Goal: Transaction & Acquisition: Purchase product/service

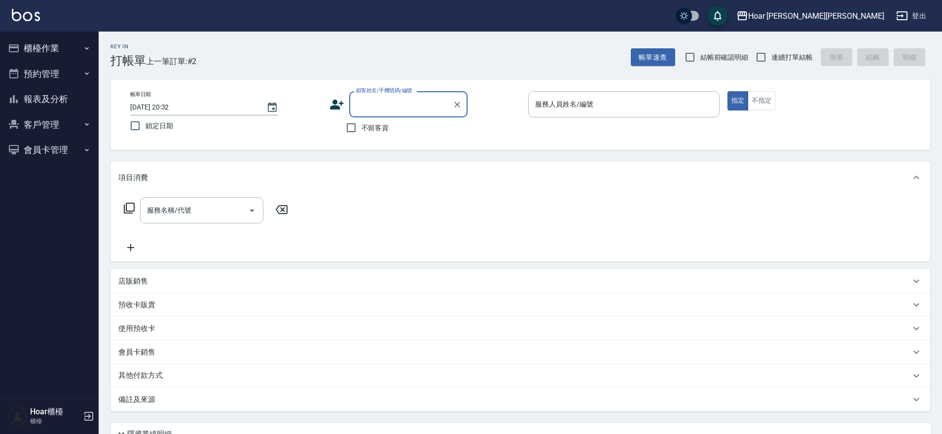
click at [23, 51] on button "櫃檯作業" at bounding box center [49, 49] width 91 height 26
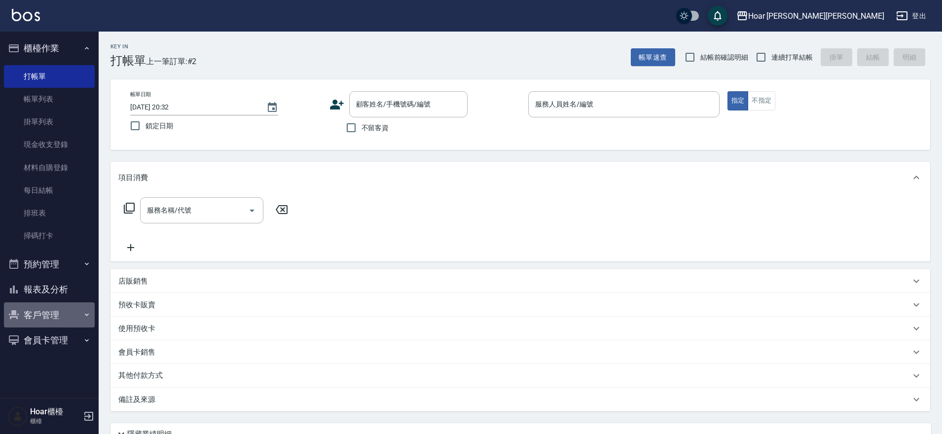
click at [58, 316] on button "客戶管理" at bounding box center [49, 315] width 91 height 26
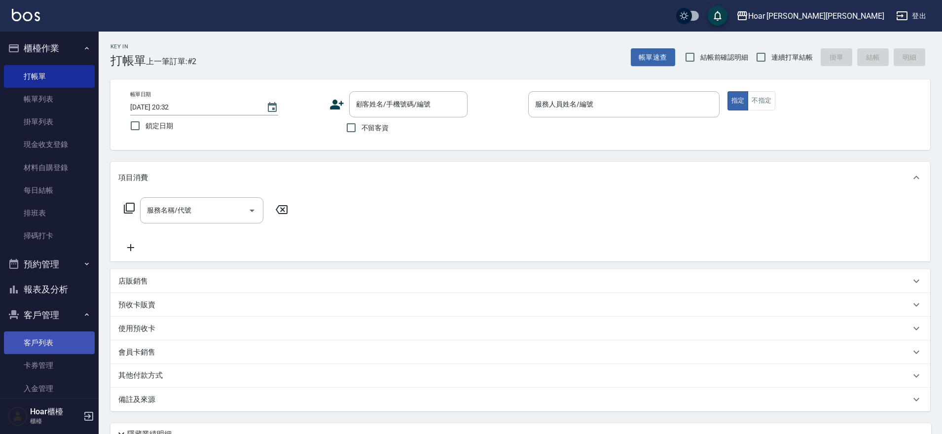
click at [37, 345] on link "客戶列表" at bounding box center [49, 343] width 91 height 23
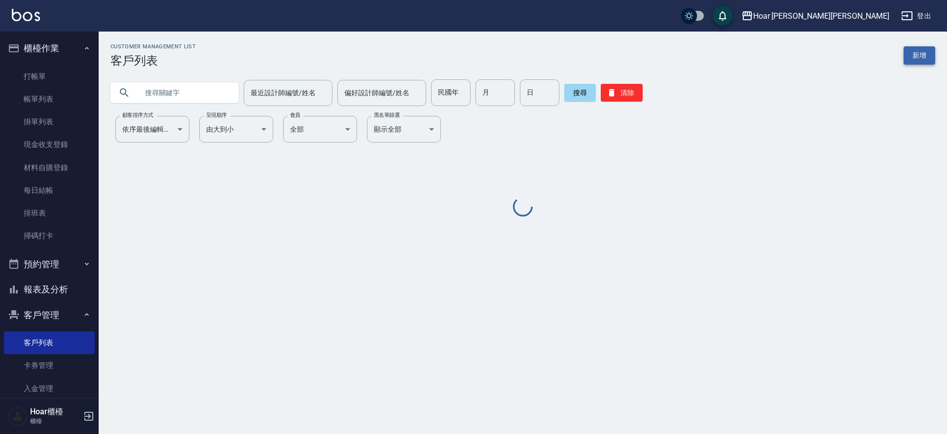
click at [910, 59] on link "新增" at bounding box center [920, 55] width 32 height 18
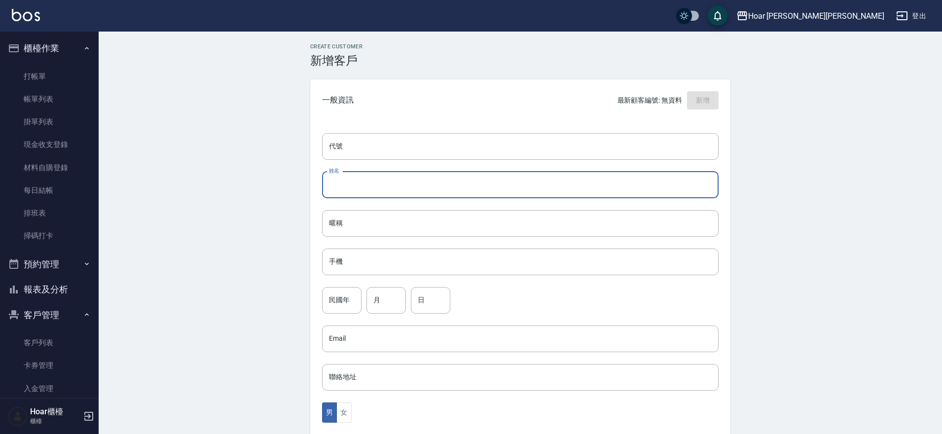
click at [383, 195] on input "姓名" at bounding box center [520, 185] width 397 height 27
type input "5"
type input "張玉儒"
click at [385, 267] on input "手機" at bounding box center [520, 262] width 397 height 27
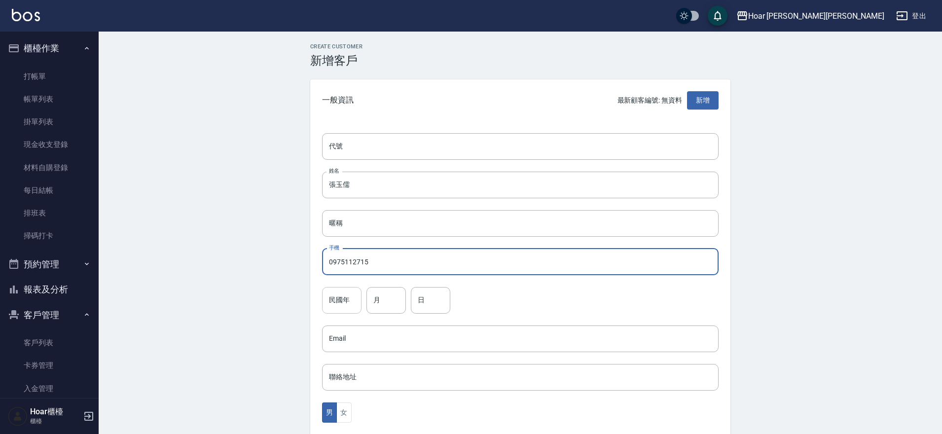
type input "0975112715"
click at [350, 303] on input "民國年" at bounding box center [341, 300] width 39 height 27
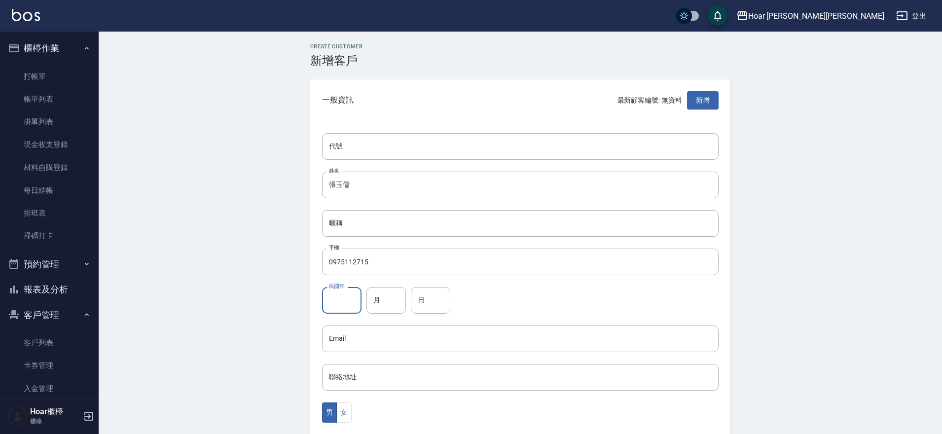
scroll to position [0, 0]
click at [350, 303] on input "民國年" at bounding box center [341, 300] width 39 height 27
type input "84"
click at [382, 308] on input "月" at bounding box center [386, 300] width 39 height 27
type input "4"
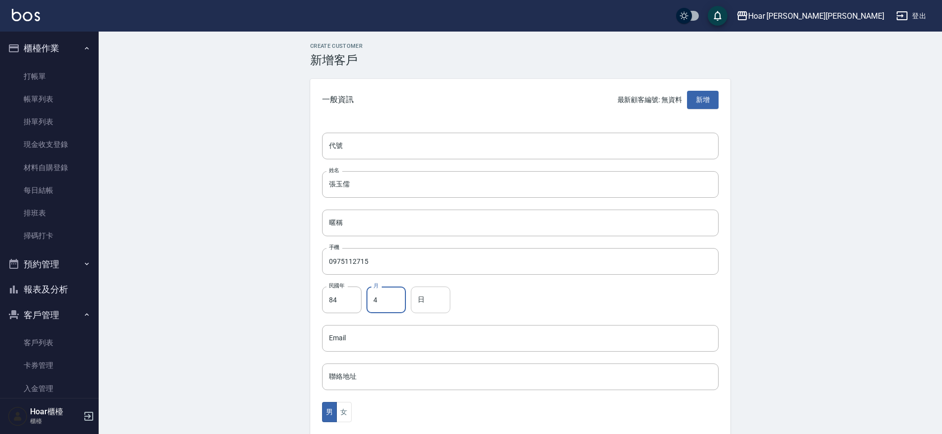
click at [434, 303] on input "日" at bounding box center [430, 300] width 39 height 27
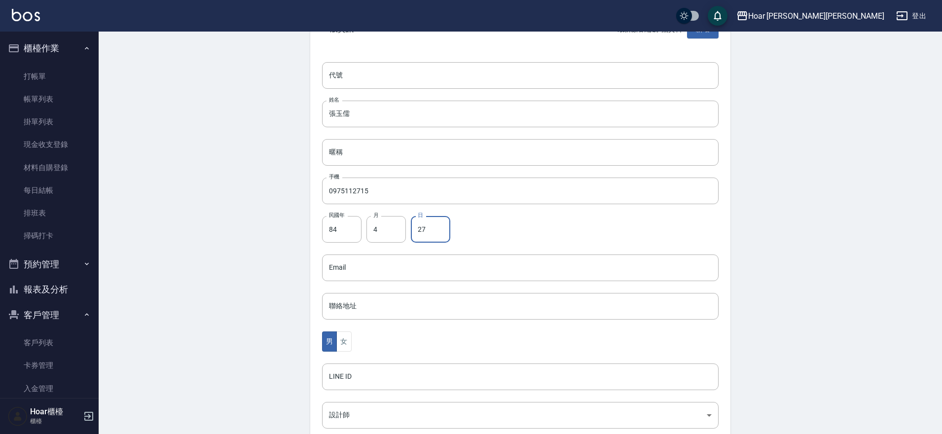
scroll to position [97, 0]
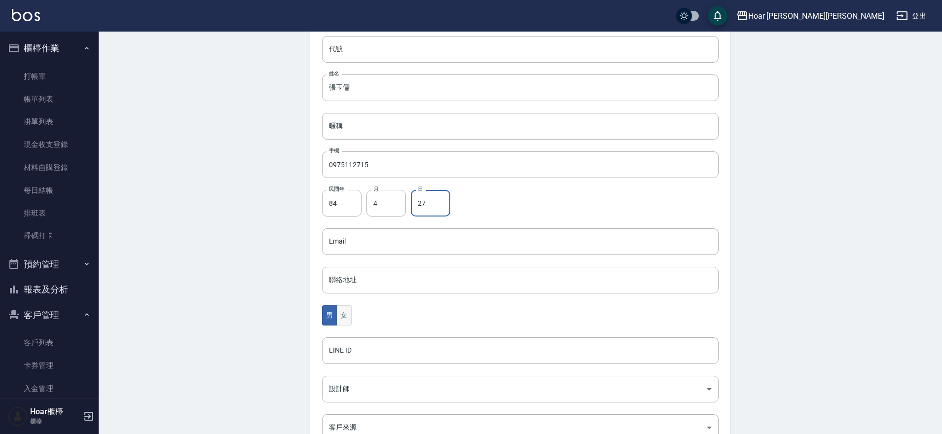
type input "27"
click at [344, 314] on button "女" at bounding box center [343, 315] width 15 height 20
click at [361, 385] on body "Hoar [PERSON_NAME][PERSON_NAME] 登出 櫃檯作業 打帳單 帳單列表 掛單列表 現金收支登錄 材料自購登錄 每日結帳 排班表 掃碼…" at bounding box center [471, 224] width 942 height 642
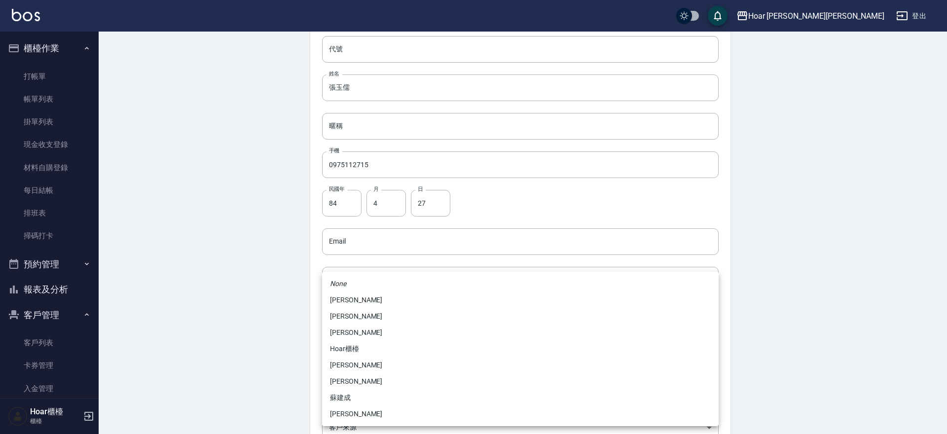
click at [356, 414] on li "[PERSON_NAME]" at bounding box center [520, 414] width 397 height 16
type input "ca54d0d9-00fe-490f-ba6a-72a5339bf885"
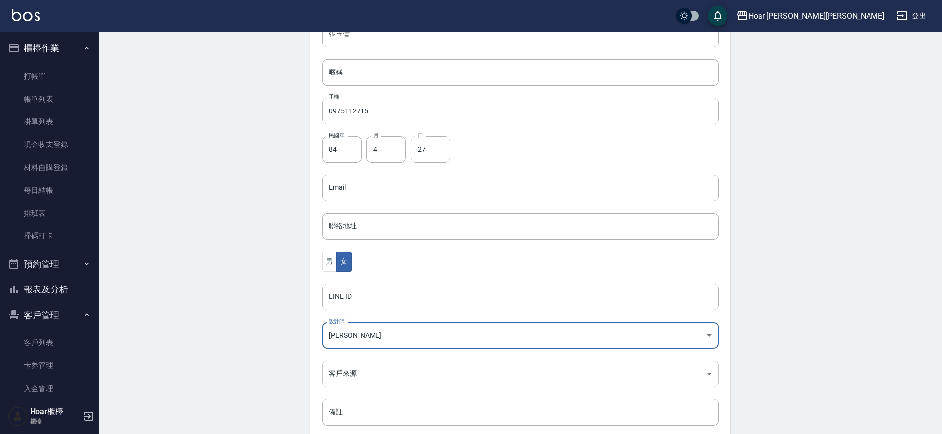
scroll to position [154, 0]
click at [332, 370] on body "Hoar [PERSON_NAME][PERSON_NAME] 登出 櫃檯作業 打帳單 帳單列表 掛單列表 現金收支登錄 材料自購登錄 每日結帳 排班表 掃碼…" at bounding box center [471, 167] width 942 height 642
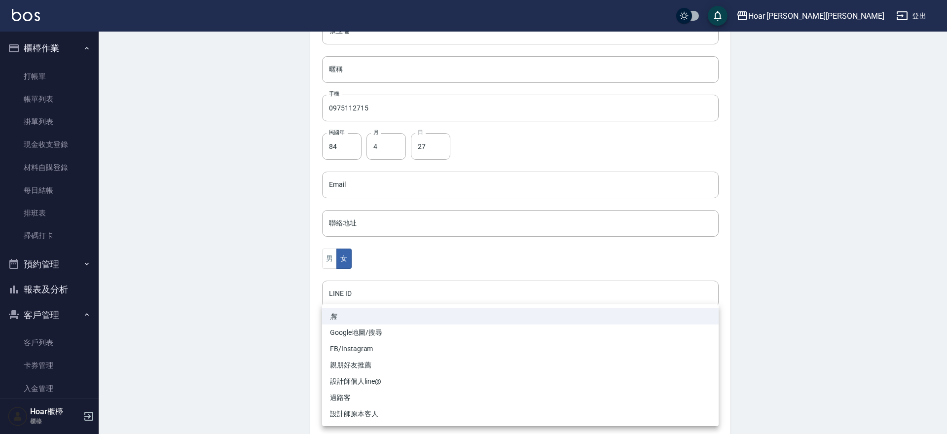
click at [353, 347] on li "FB/Instagram" at bounding box center [520, 349] width 397 height 16
type input "FB/Instagram"
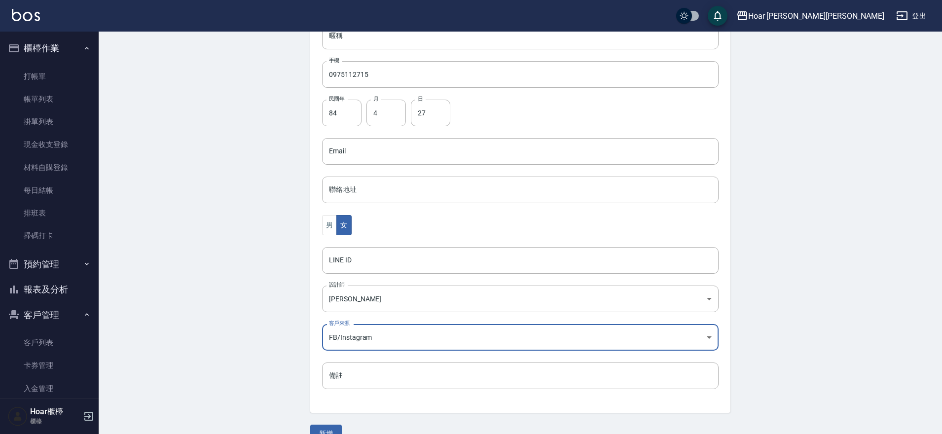
scroll to position [208, 0]
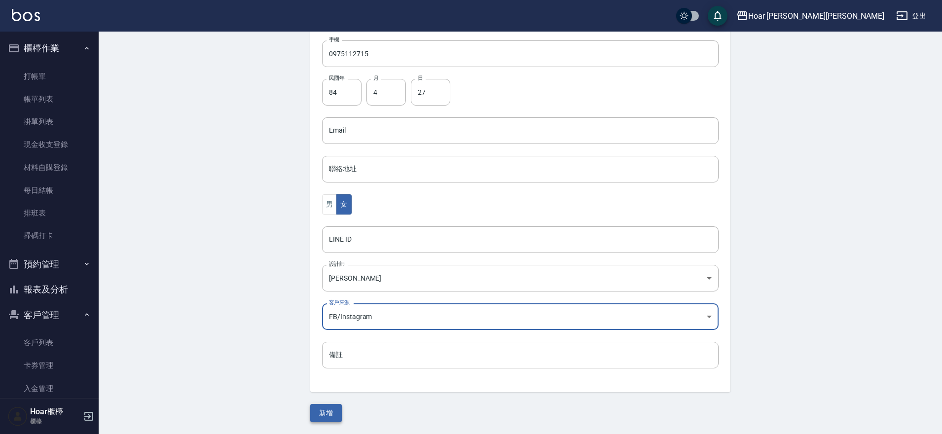
click at [332, 421] on button "新增" at bounding box center [326, 413] width 32 height 18
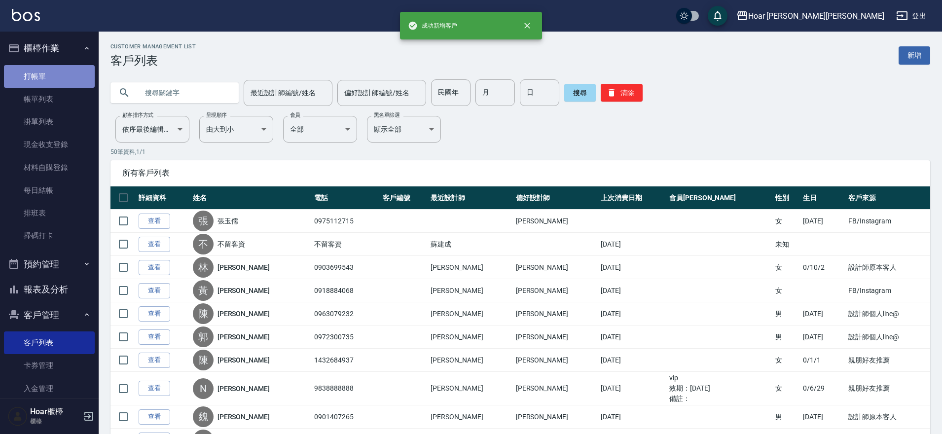
click at [55, 86] on link "打帳單" at bounding box center [49, 76] width 91 height 23
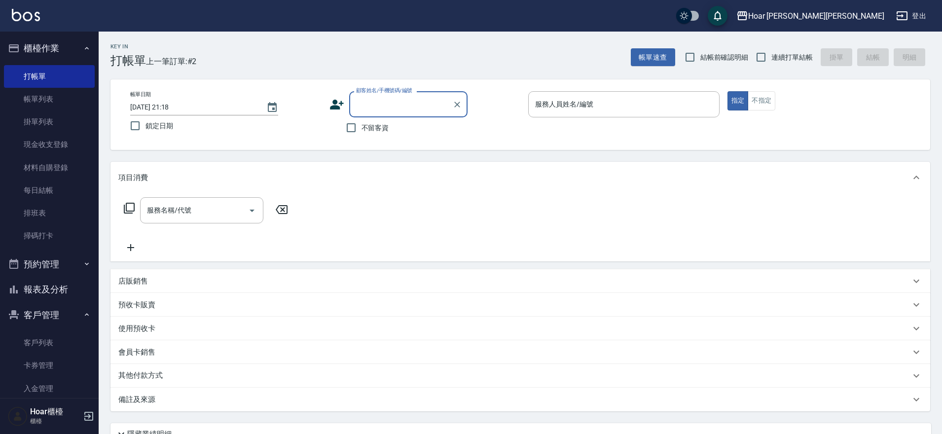
click at [393, 100] on input "顧客姓名/手機號碼/編號" at bounding box center [401, 104] width 95 height 17
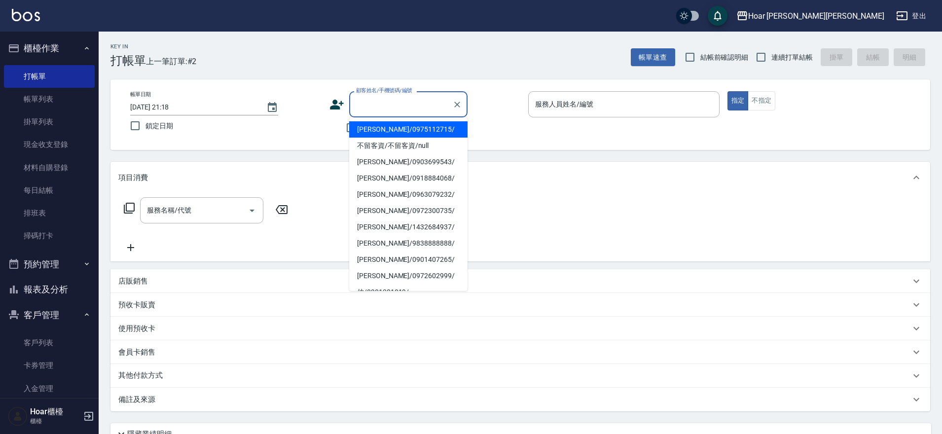
click at [406, 124] on li "[PERSON_NAME]/0975112715/" at bounding box center [408, 129] width 118 height 16
type input "[PERSON_NAME]/0975112715/"
type input "Shami-3"
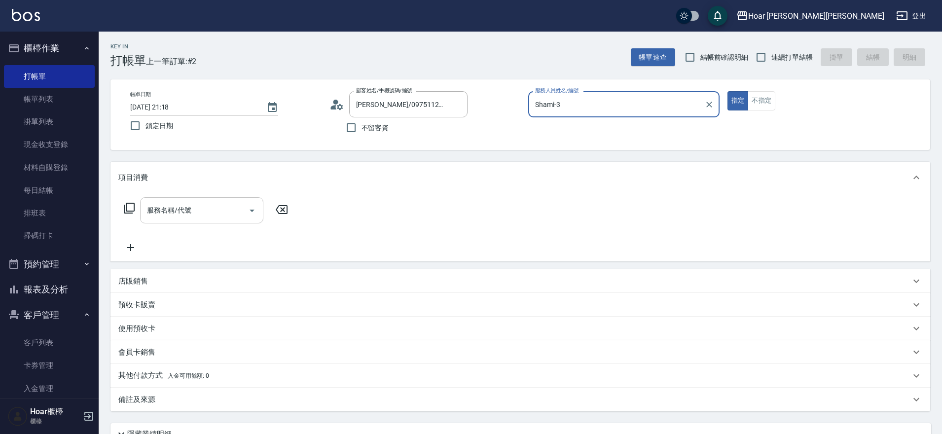
click at [184, 216] on input "服務名稱/代號" at bounding box center [195, 210] width 100 height 17
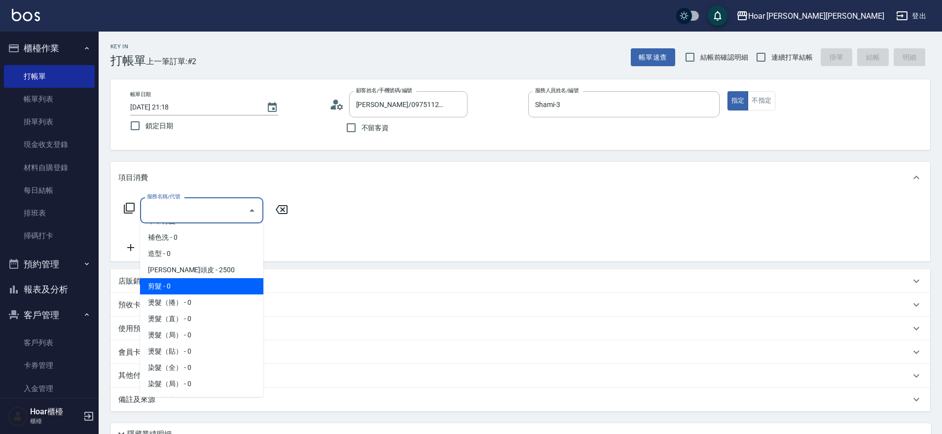
scroll to position [81, 0]
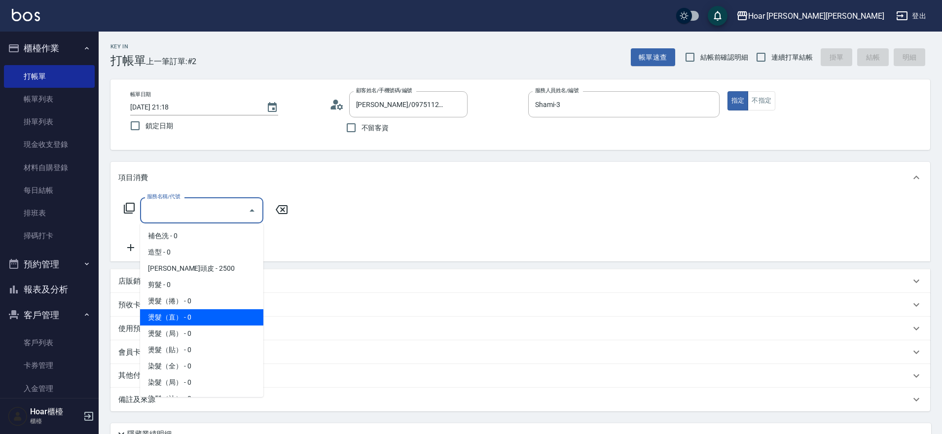
click at [188, 313] on span "燙髮（直） - 0" at bounding box center [201, 317] width 123 height 16
type input "燙髮（直）(302)"
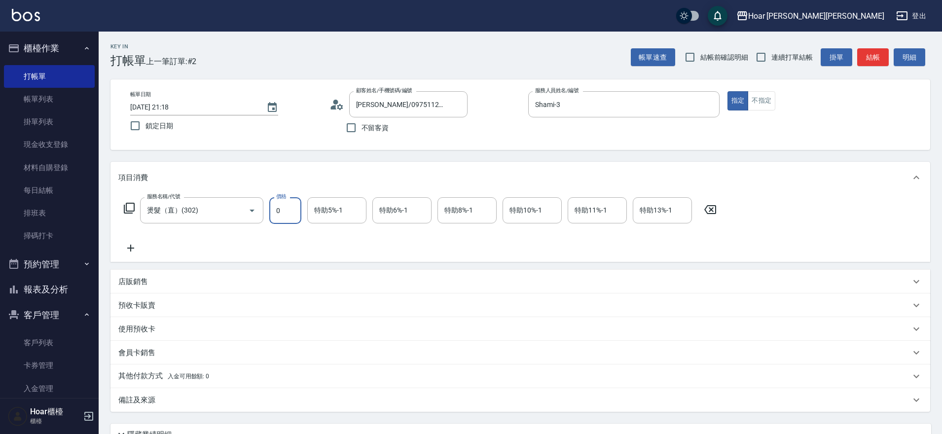
click at [285, 219] on input "0" at bounding box center [285, 210] width 32 height 27
type input "1800"
click at [131, 250] on icon at bounding box center [130, 248] width 7 height 7
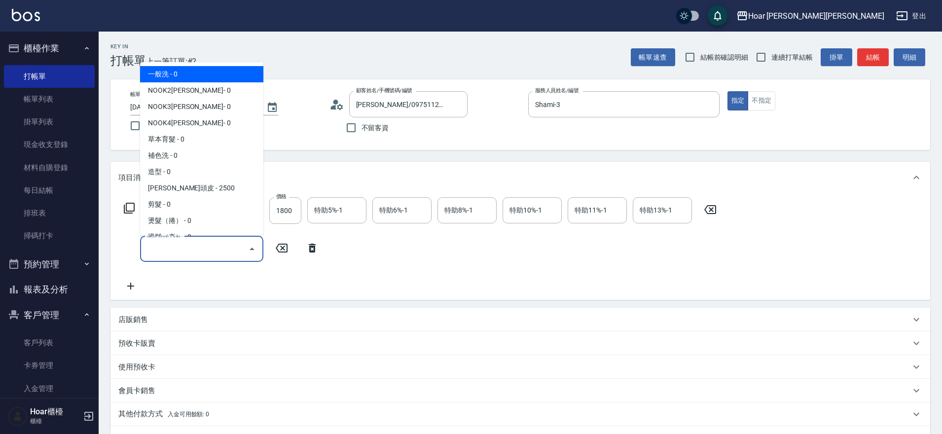
click at [183, 254] on input "服務名稱/代號" at bounding box center [195, 248] width 100 height 17
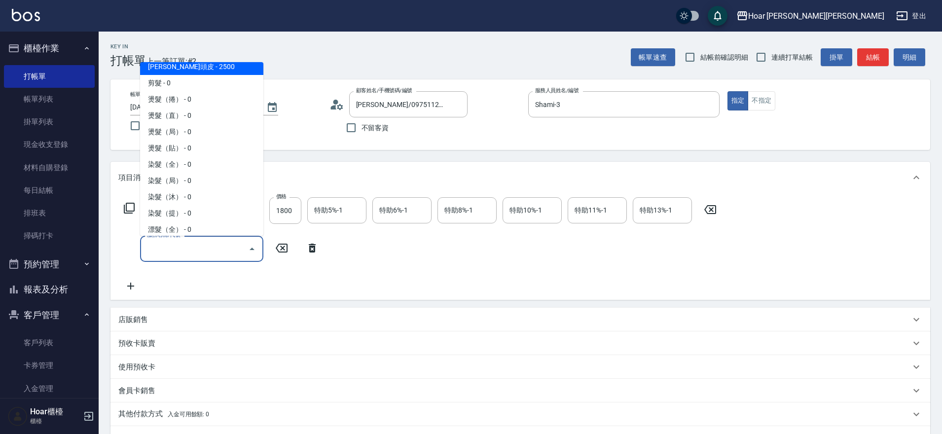
scroll to position [133, 0]
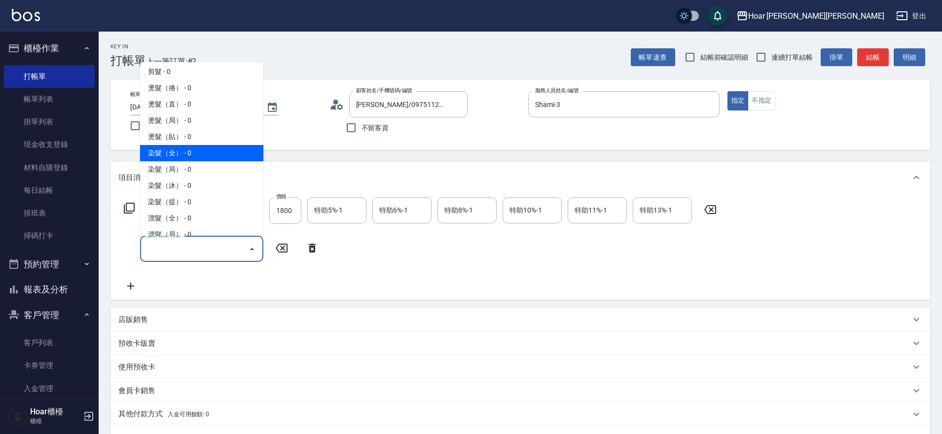
click at [175, 156] on span "染髮（全） - 0" at bounding box center [201, 153] width 123 height 16
type input "染髮（全）(401)"
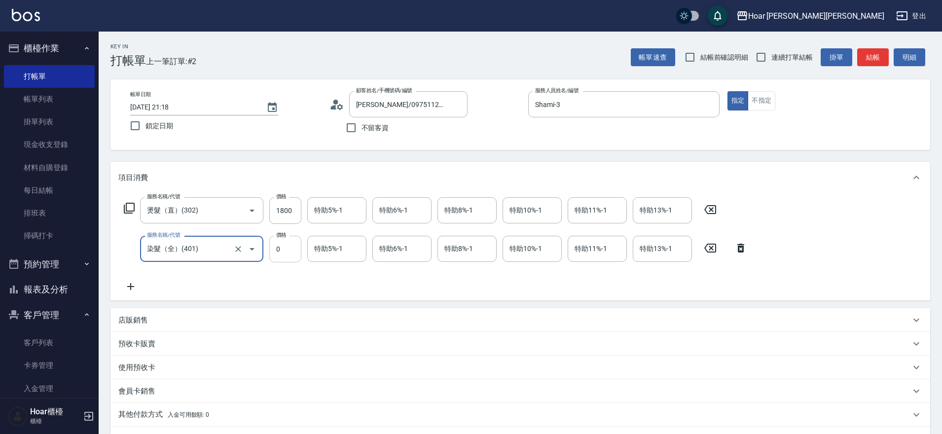
click at [286, 248] on input "0" at bounding box center [285, 249] width 32 height 27
type input "2500"
click at [129, 286] on icon at bounding box center [130, 287] width 25 height 12
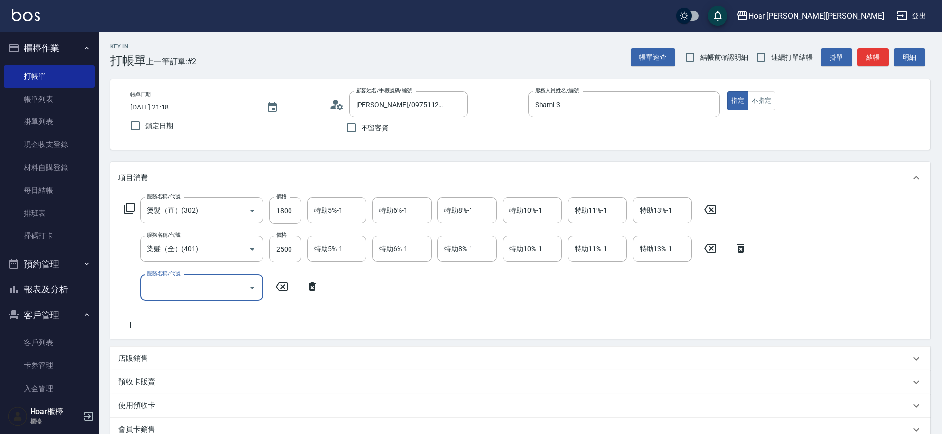
click at [218, 290] on input "服務名稱/代號" at bounding box center [195, 287] width 100 height 17
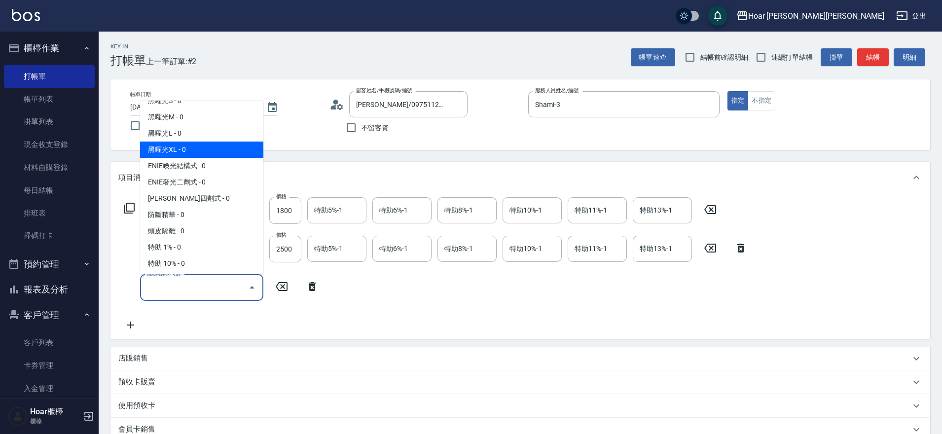
click at [161, 157] on span "黑曜光XL - 0" at bounding box center [201, 150] width 123 height 16
type input "黑曜光XL(608)"
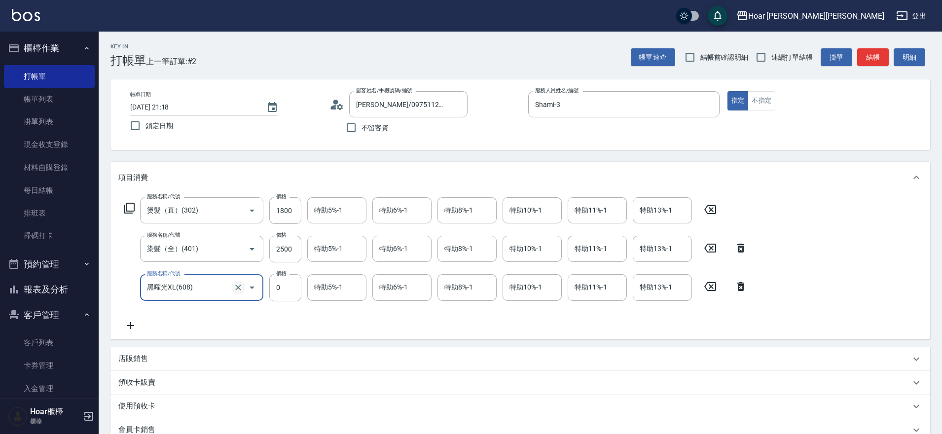
click at [233, 291] on icon "Clear" at bounding box center [238, 288] width 10 height 10
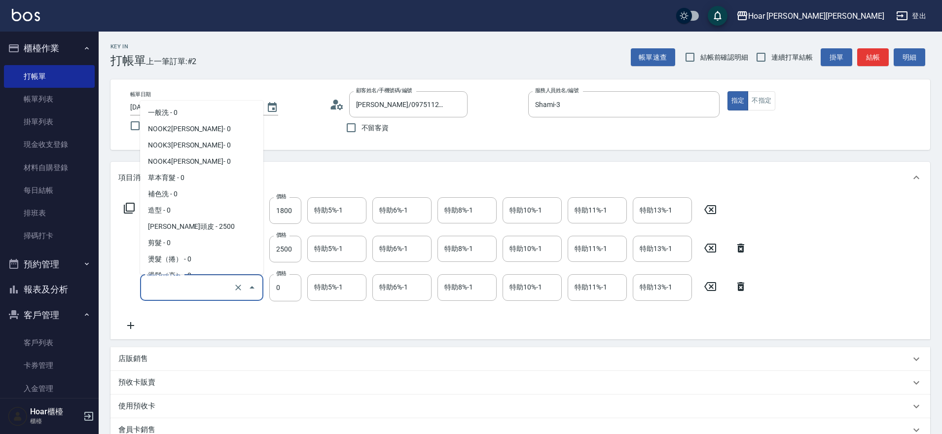
click at [198, 296] on input "服務名稱/代號" at bounding box center [188, 287] width 87 height 17
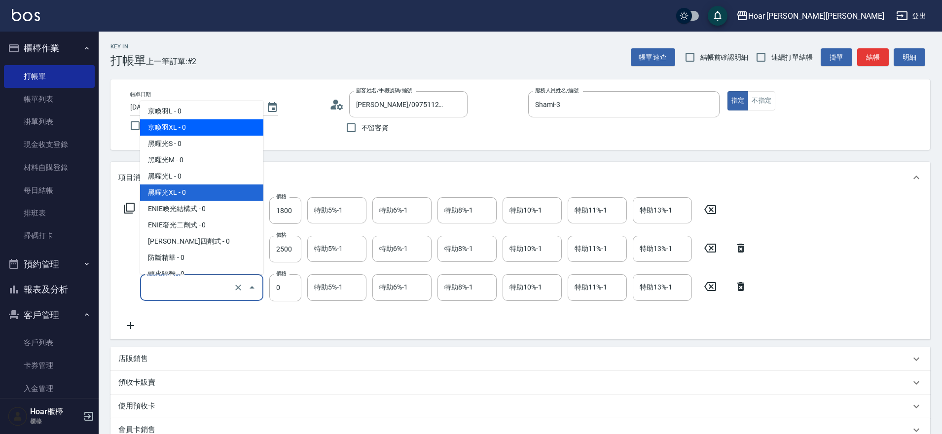
scroll to position [381, 0]
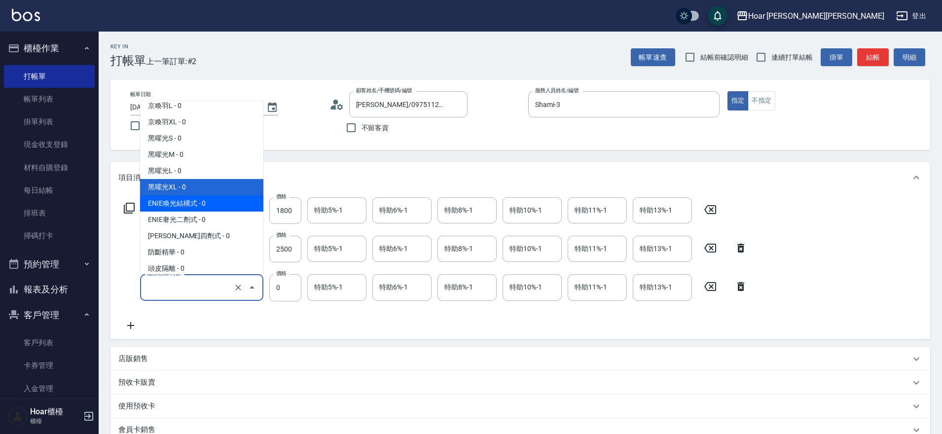
click at [189, 205] on span "ENIE喚光結構式 - 0" at bounding box center [201, 203] width 123 height 16
type input "ENIE喚光結構式(609)"
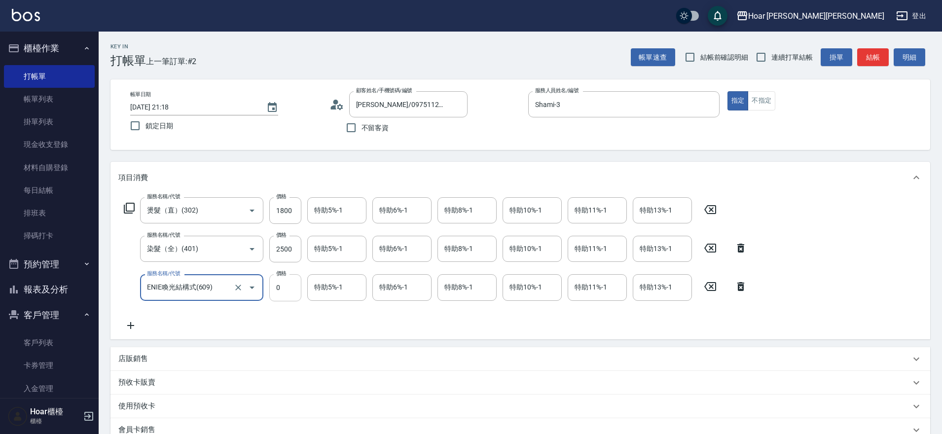
click at [290, 297] on input "0" at bounding box center [285, 287] width 32 height 27
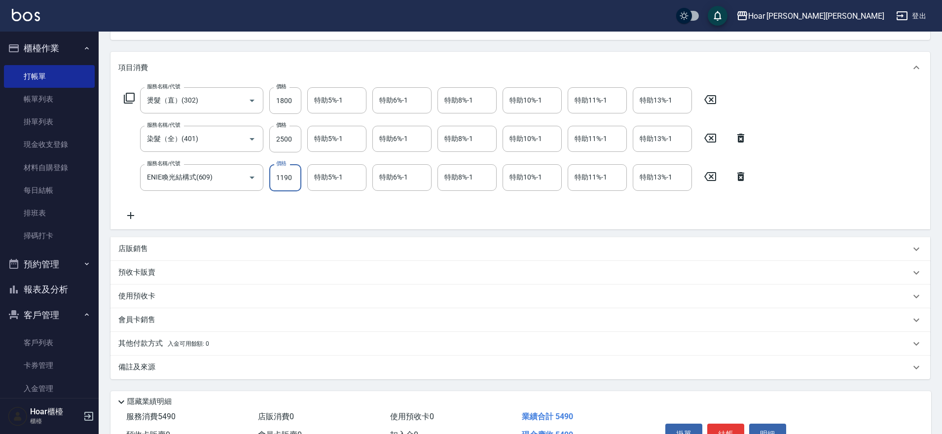
scroll to position [167, 0]
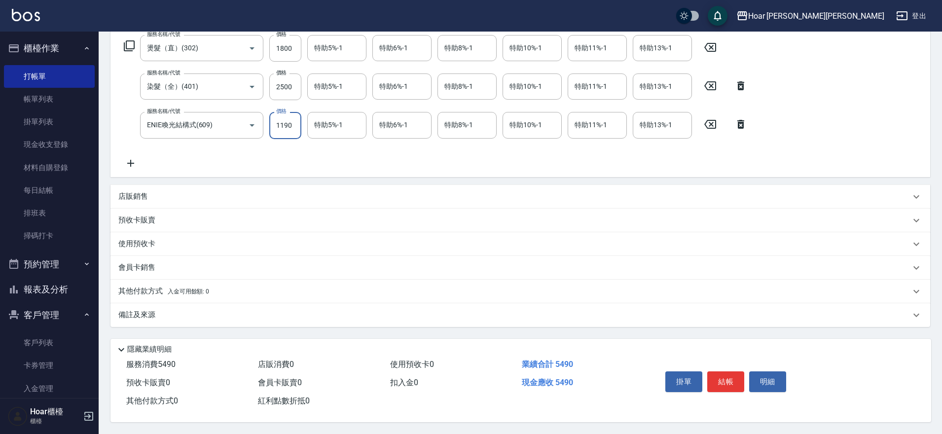
type input "1190"
click at [156, 286] on p "其他付款方式 入金可用餘額: 0" at bounding box center [163, 291] width 91 height 11
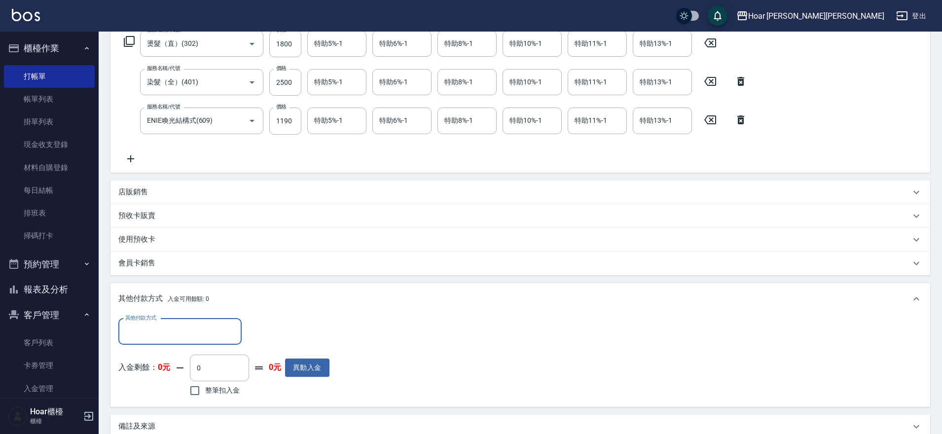
scroll to position [0, 0]
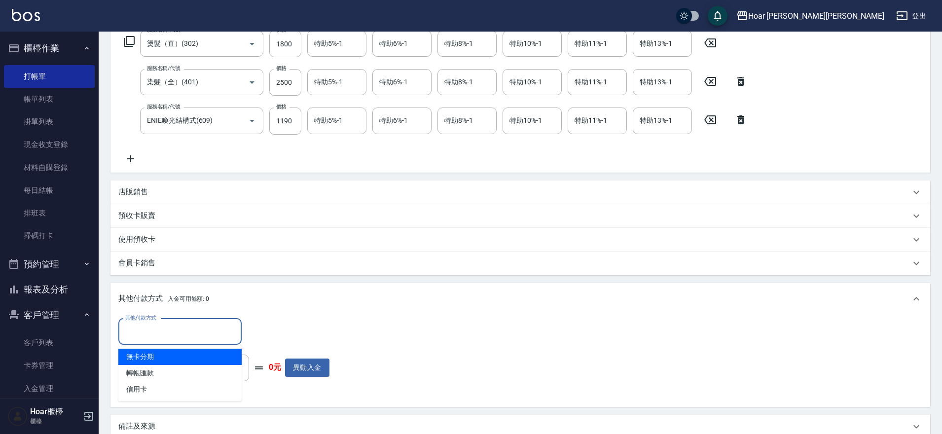
click at [202, 329] on input "其他付款方式" at bounding box center [180, 331] width 114 height 17
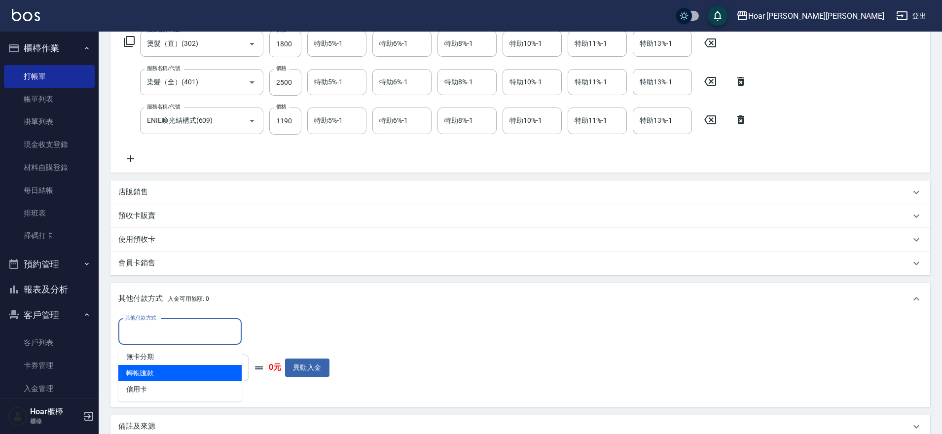
click at [197, 372] on span "轉帳匯款" at bounding box center [179, 373] width 123 height 16
type input "轉帳匯款"
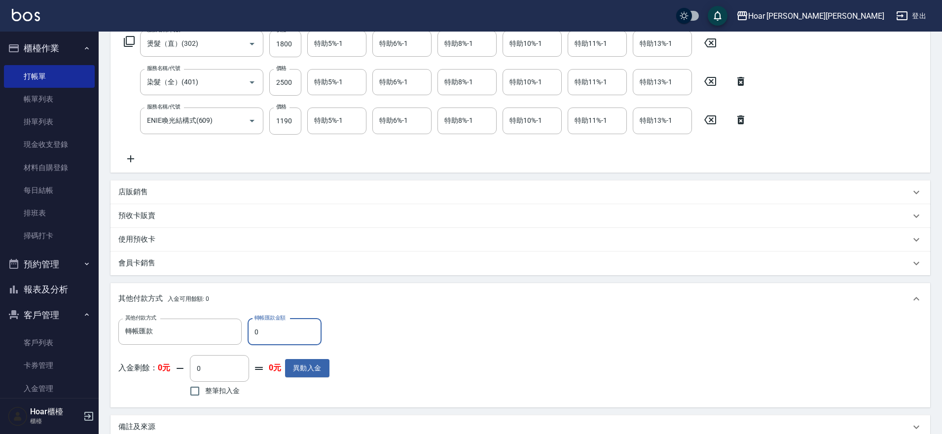
drag, startPoint x: 266, startPoint y: 339, endPoint x: 272, endPoint y: 336, distance: 6.6
click at [267, 339] on input "0" at bounding box center [285, 332] width 74 height 27
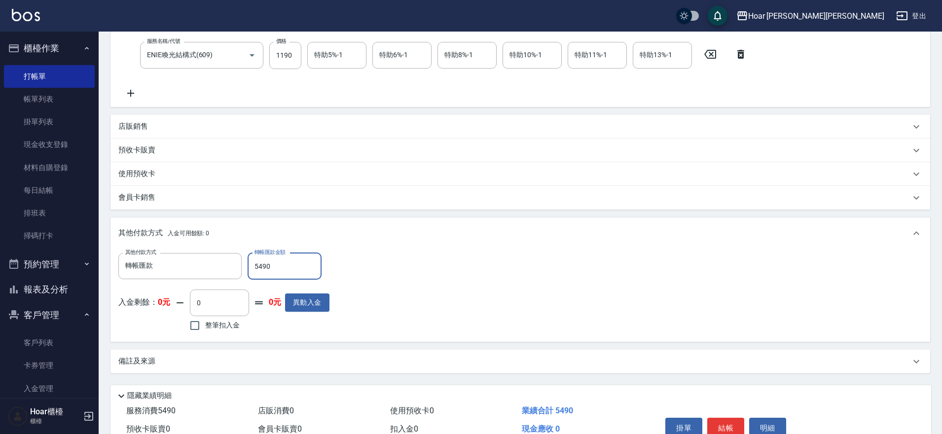
scroll to position [283, 0]
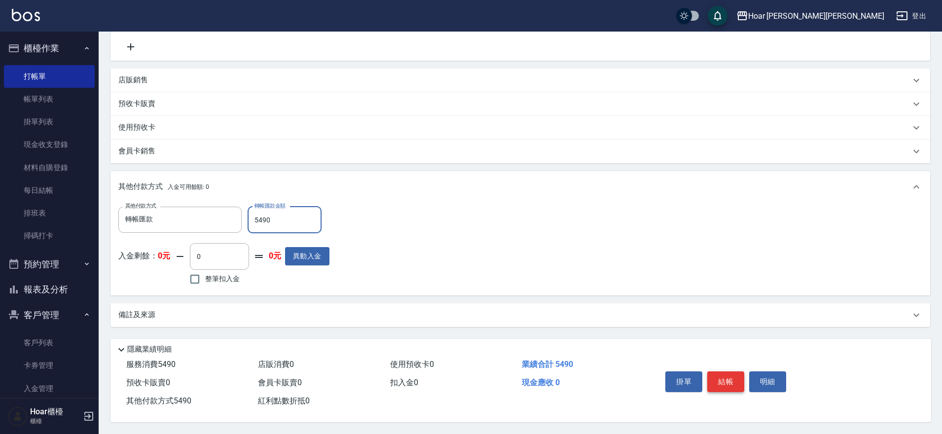
type input "5490"
click at [717, 377] on button "結帳" at bounding box center [725, 381] width 37 height 21
